Goal: Task Accomplishment & Management: Use online tool/utility

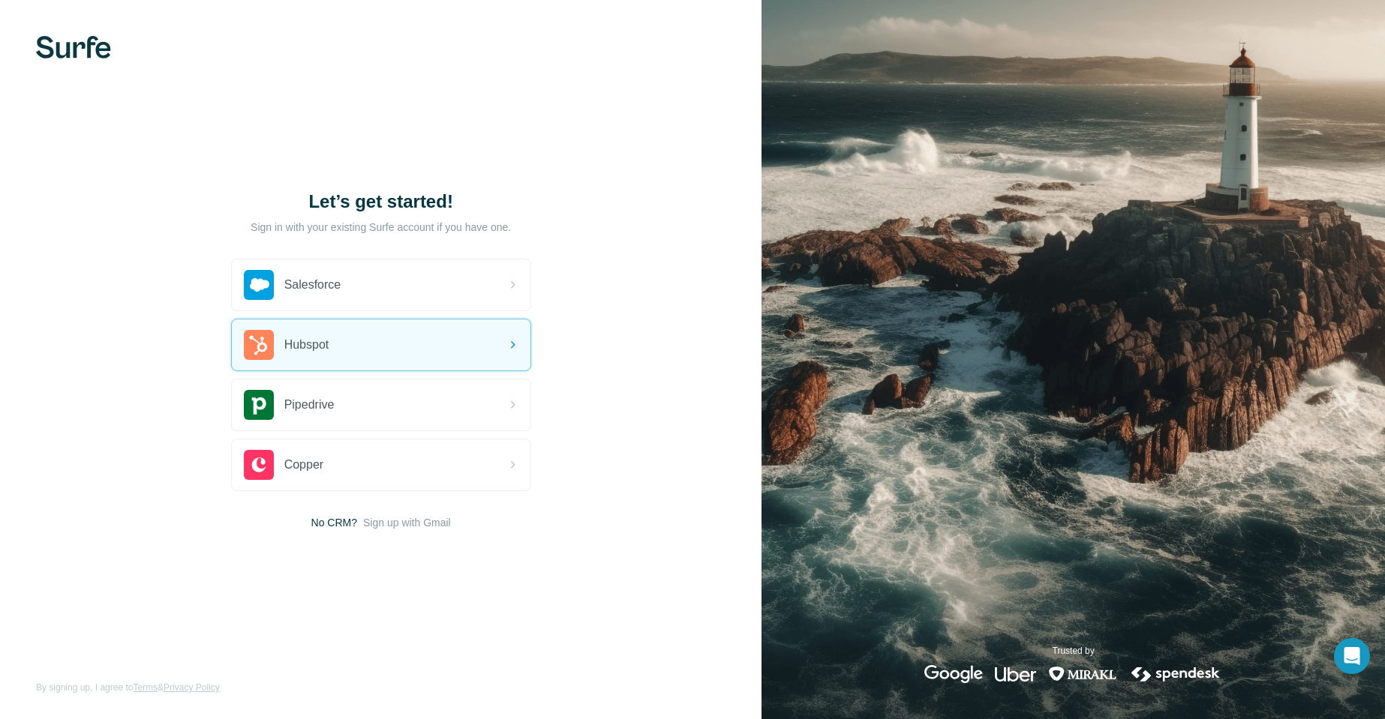
click at [305, 356] on div "Hubspot" at bounding box center [287, 345] width 86 height 30
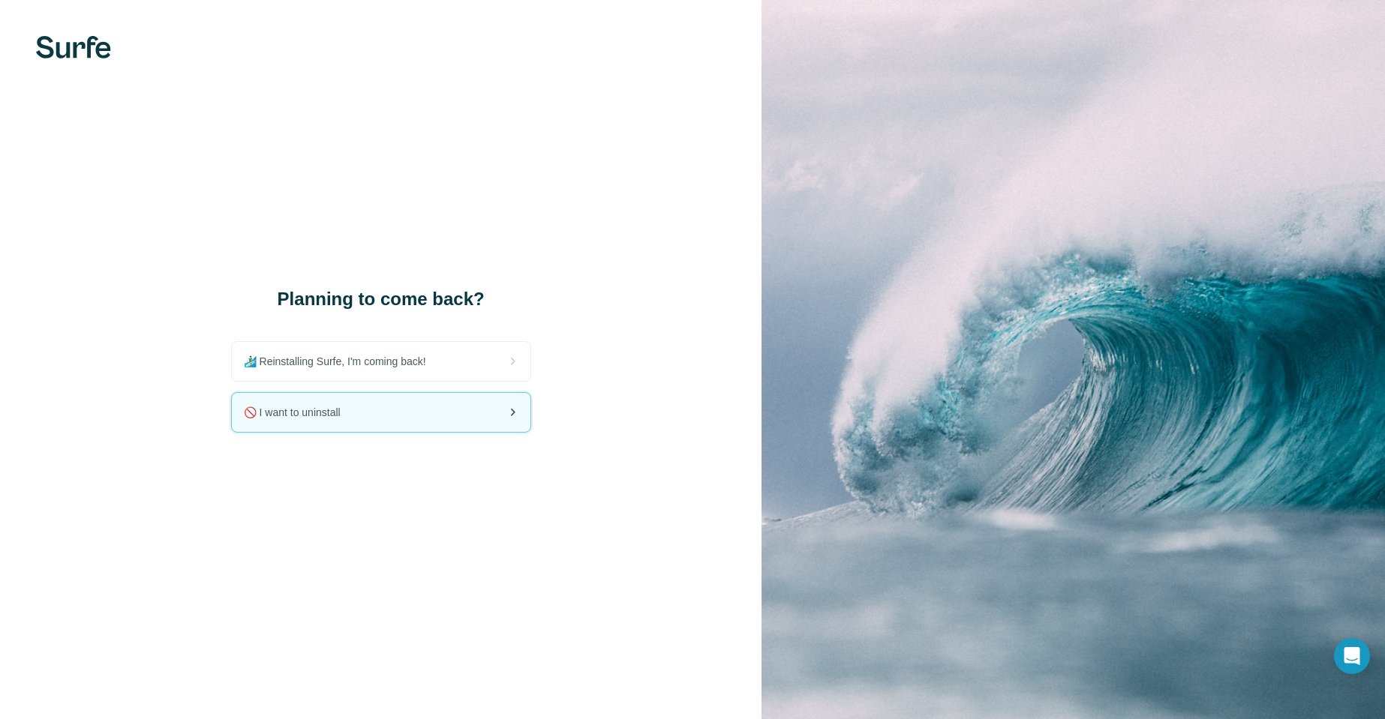
click at [293, 413] on span "🚫 I want to uninstall" at bounding box center [298, 412] width 109 height 15
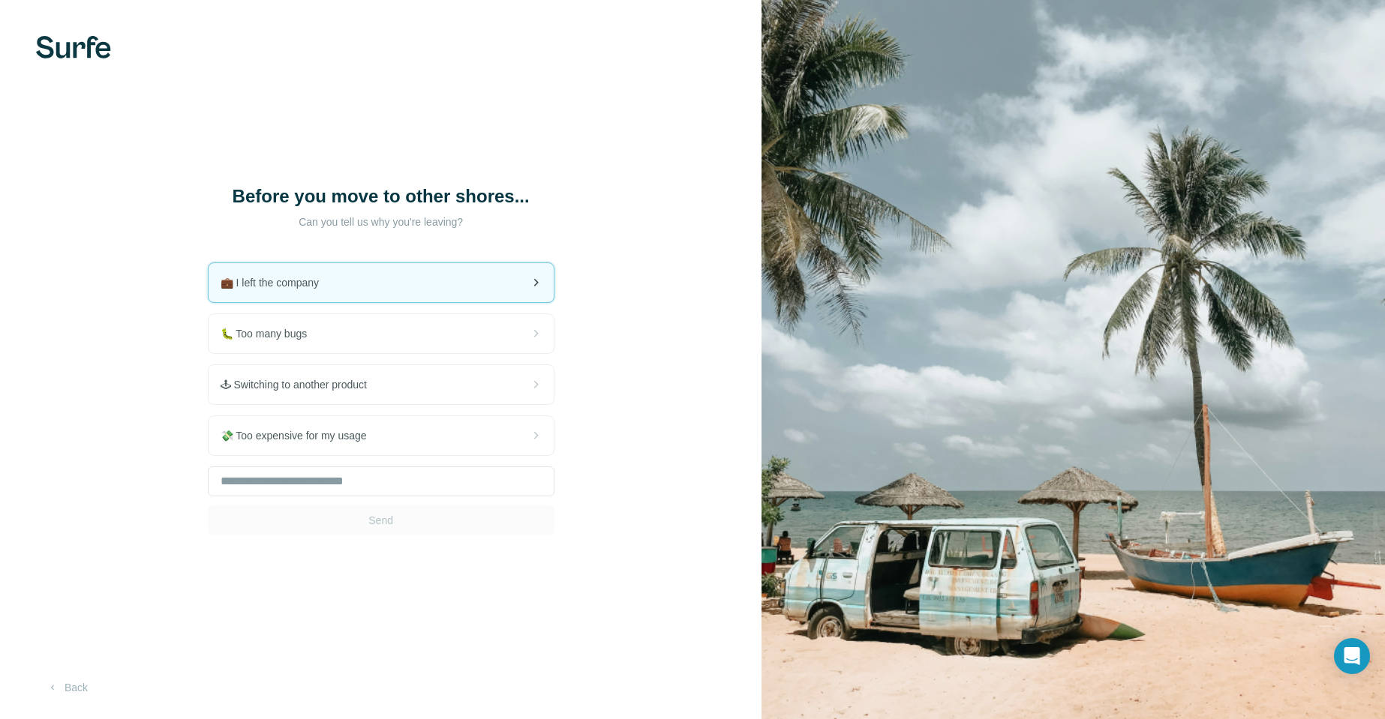
click at [269, 280] on span "💼 I left the company" at bounding box center [276, 282] width 110 height 15
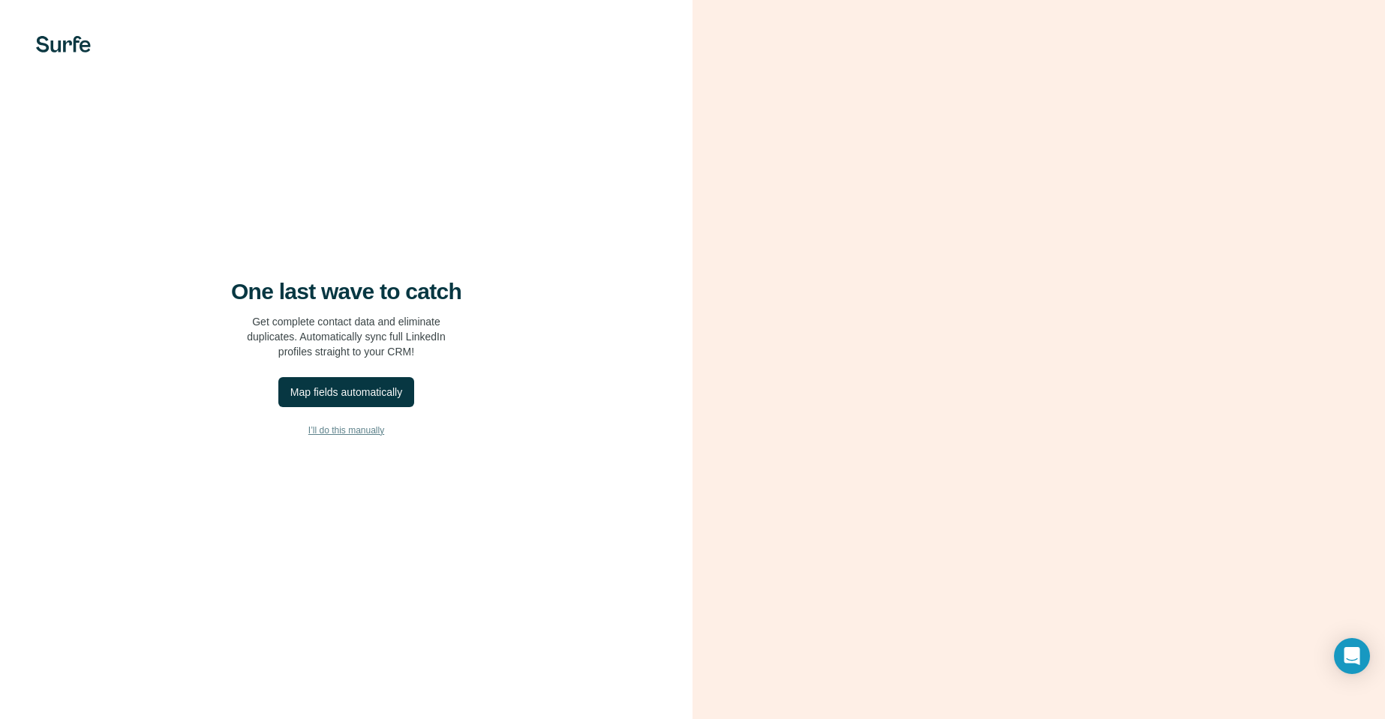
click at [341, 434] on span "I’ll do this manually" at bounding box center [346, 431] width 76 height 14
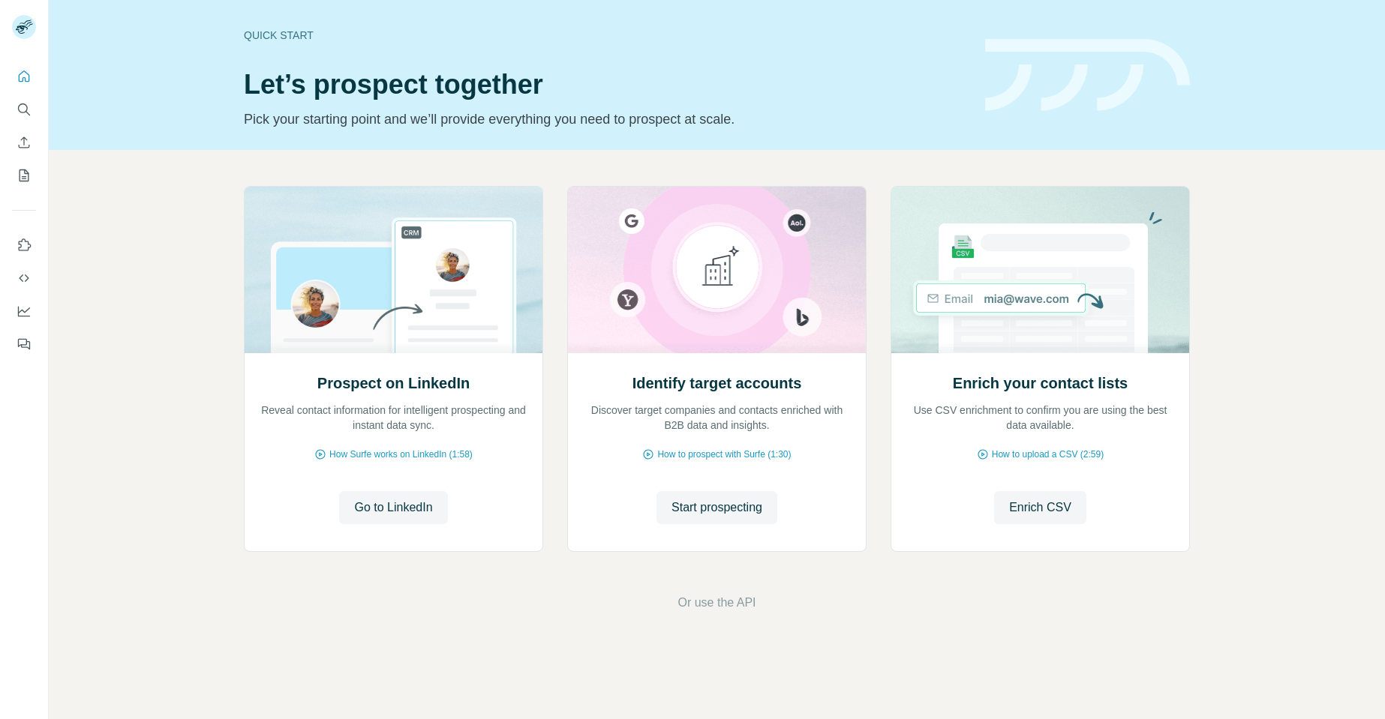
click at [386, 506] on span "Go to LinkedIn" at bounding box center [393, 508] width 78 height 18
